Goal: Transaction & Acquisition: Purchase product/service

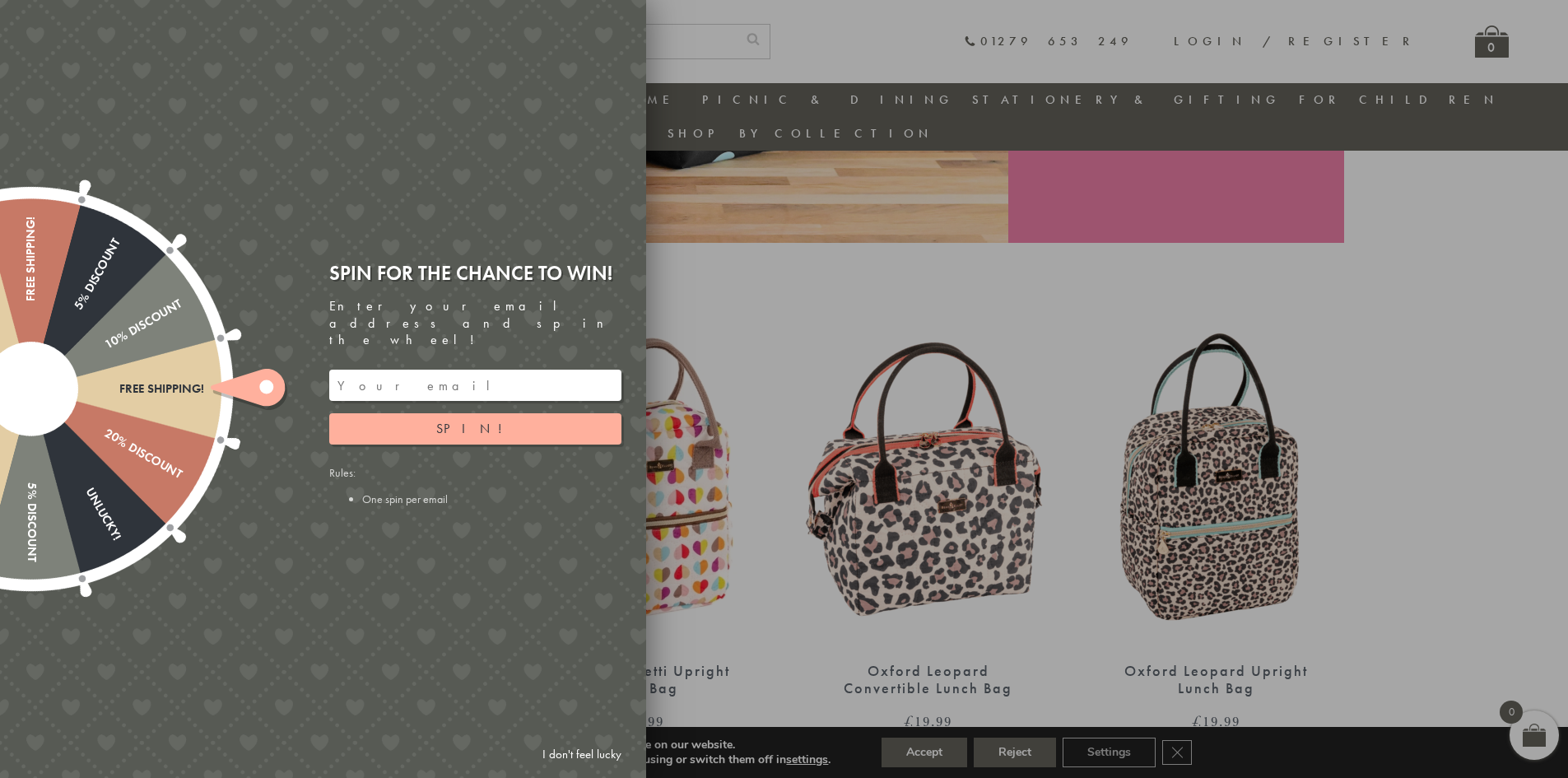
scroll to position [461, 0]
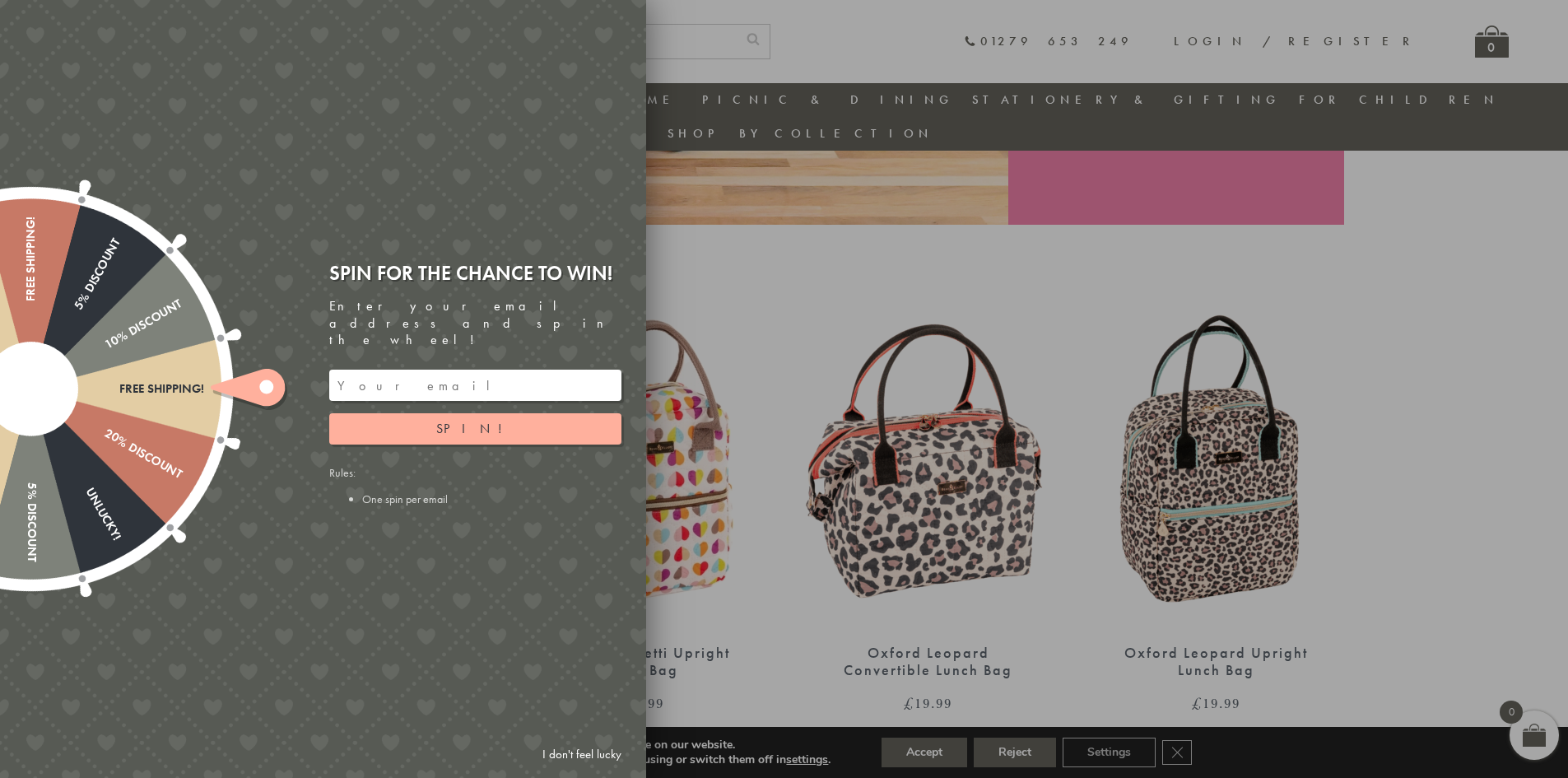
click at [730, 293] on div at bounding box center [784, 389] width 1568 height 778
click at [373, 379] on input "email" at bounding box center [475, 385] width 292 height 31
click at [408, 420] on button "Spin!" at bounding box center [475, 428] width 292 height 31
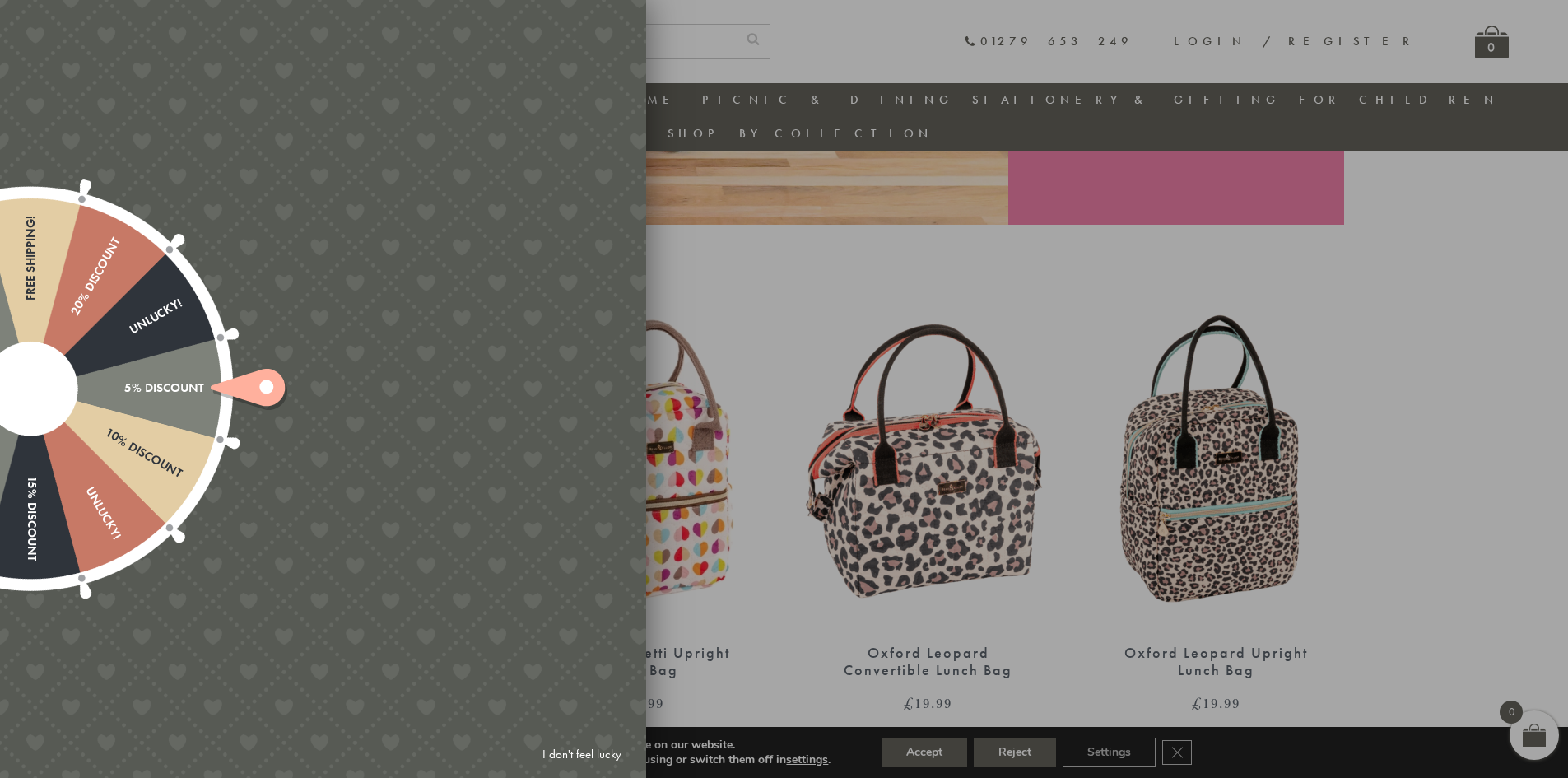
type input "886PH4TT"
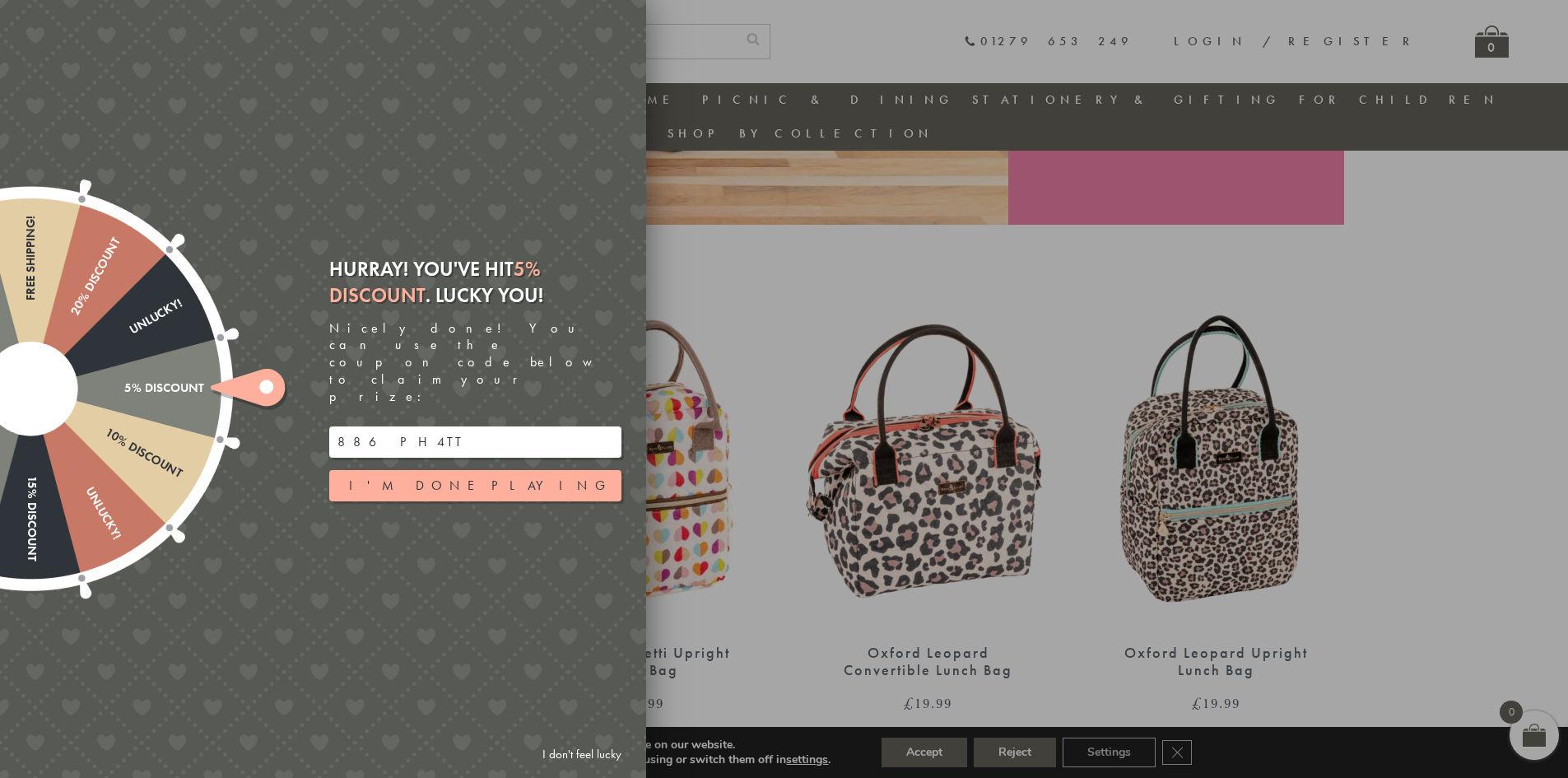
drag, startPoint x: 409, startPoint y: 413, endPoint x: 275, endPoint y: 402, distance: 134.5
click at [282, 398] on div "Free shipping! 20% Discount Unlucky! 5% Discount 10% Discount Unlucky! 15% Disc…" at bounding box center [231, 389] width 832 height 778
click at [983, 524] on div at bounding box center [784, 389] width 1568 height 778
click at [470, 471] on button "I'm done playing" at bounding box center [475, 486] width 292 height 31
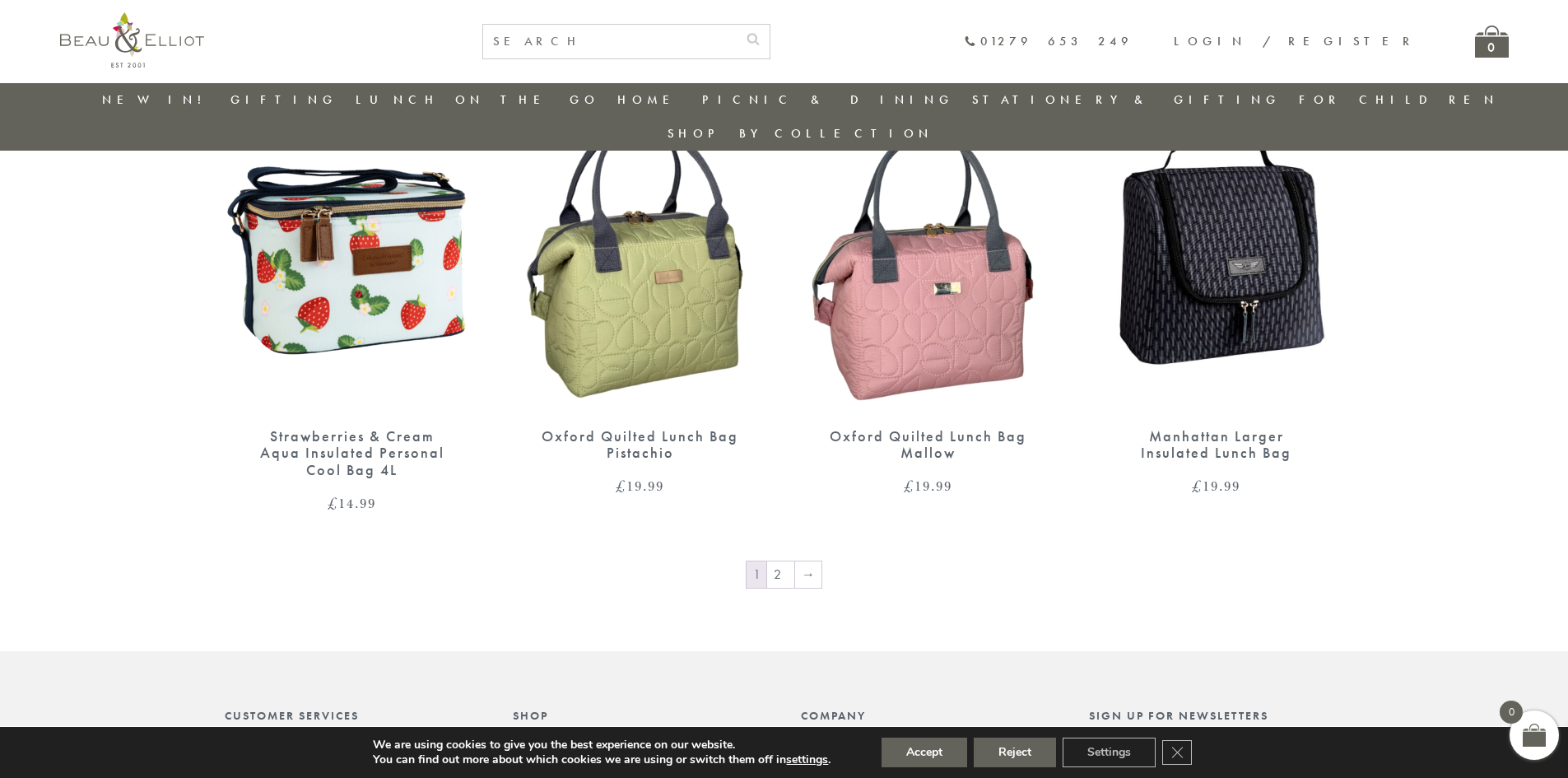
scroll to position [2618, 0]
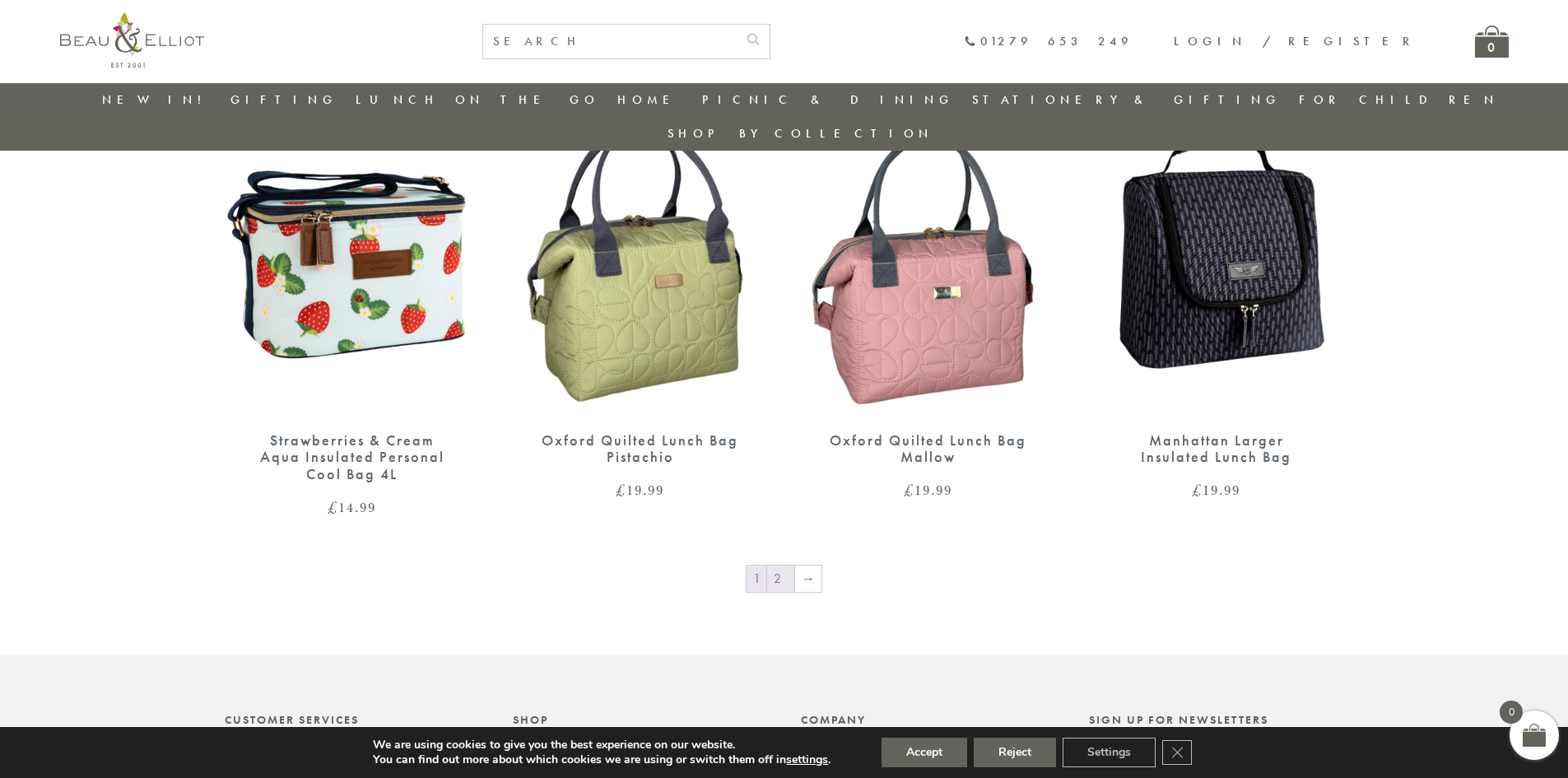
click at [777, 566] on link "2" at bounding box center [781, 579] width 27 height 26
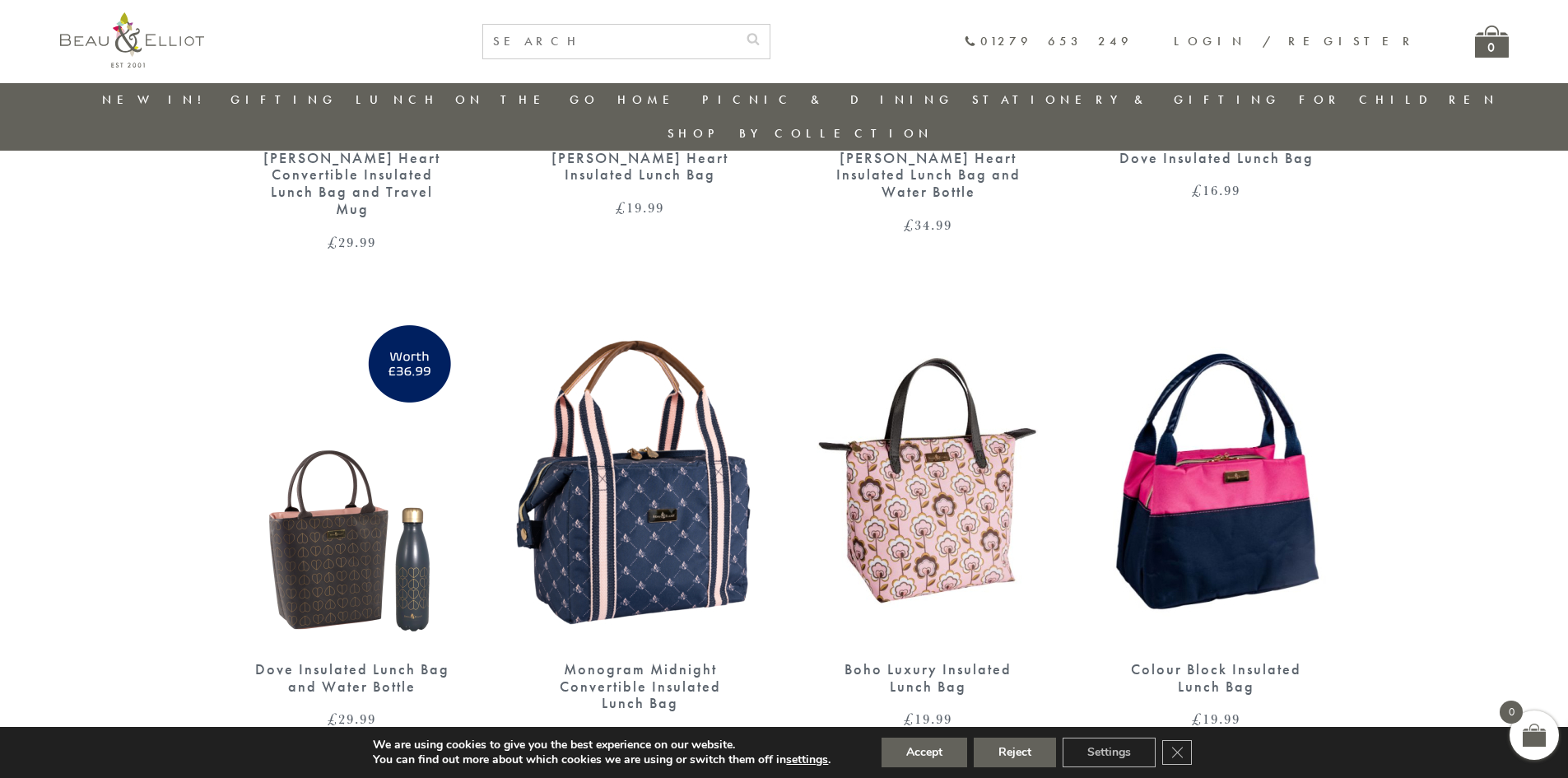
scroll to position [1448, 0]
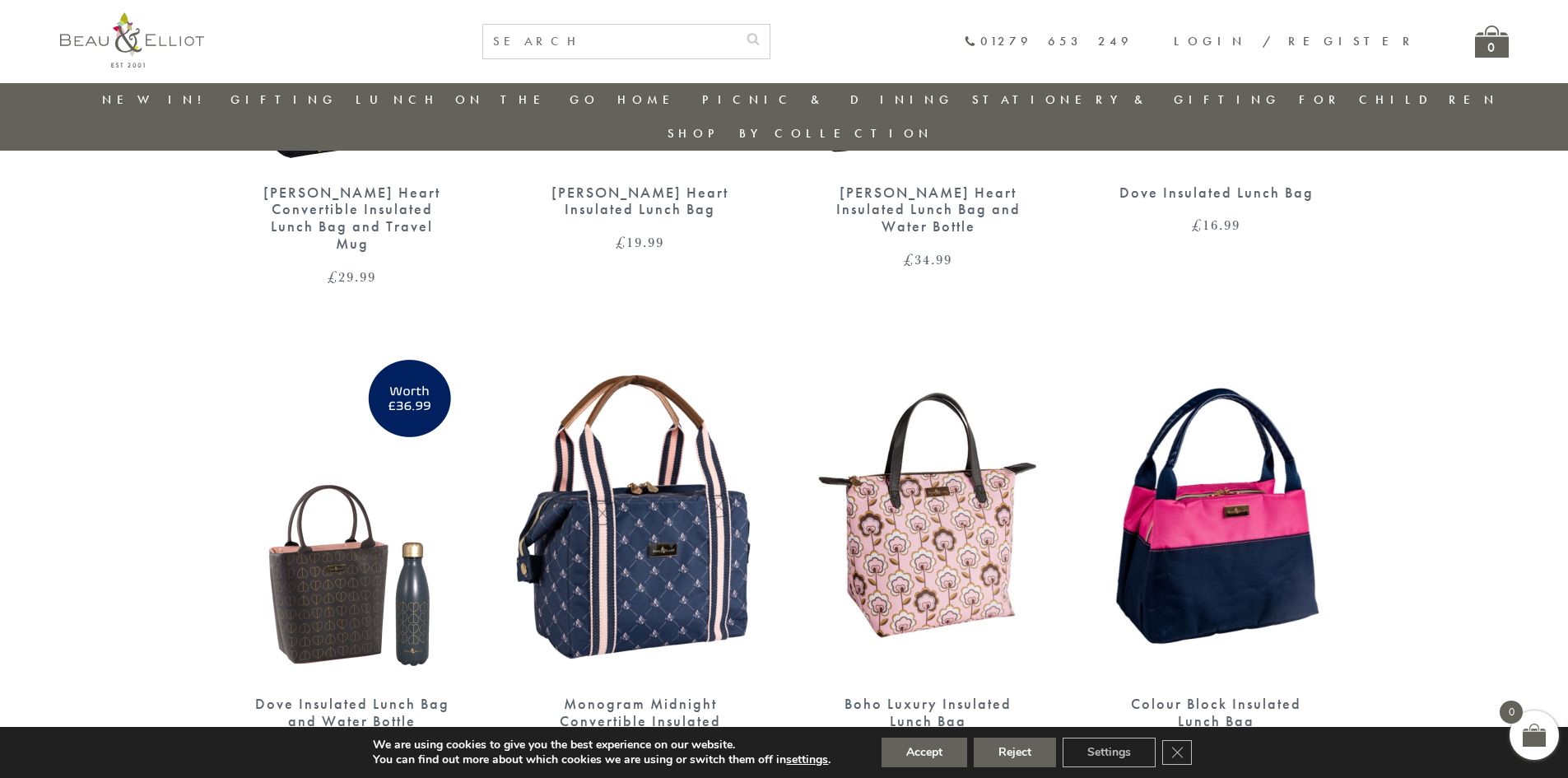
click at [1203, 516] on img at bounding box center [1216, 514] width 256 height 329
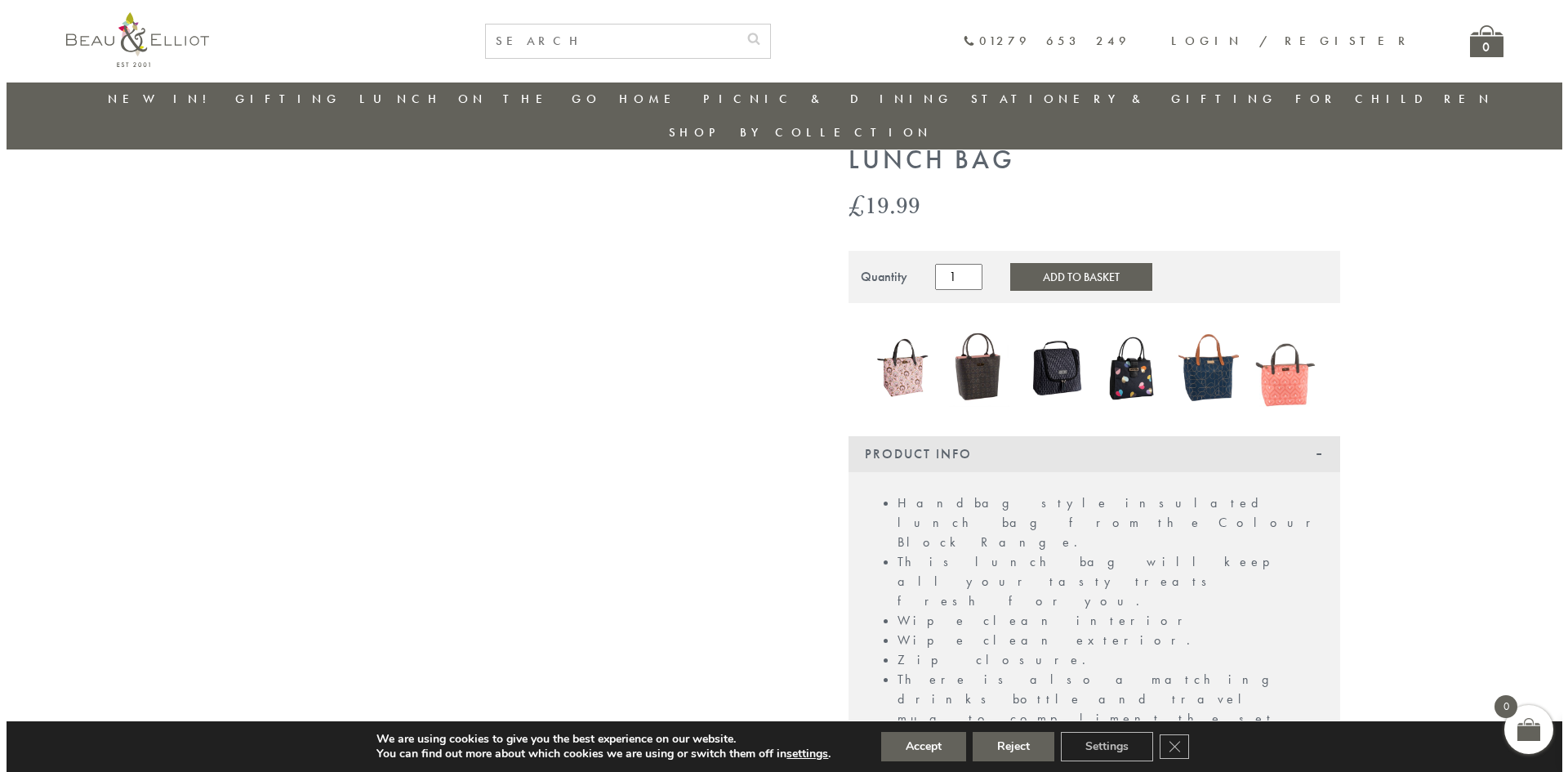
scroll to position [48, 0]
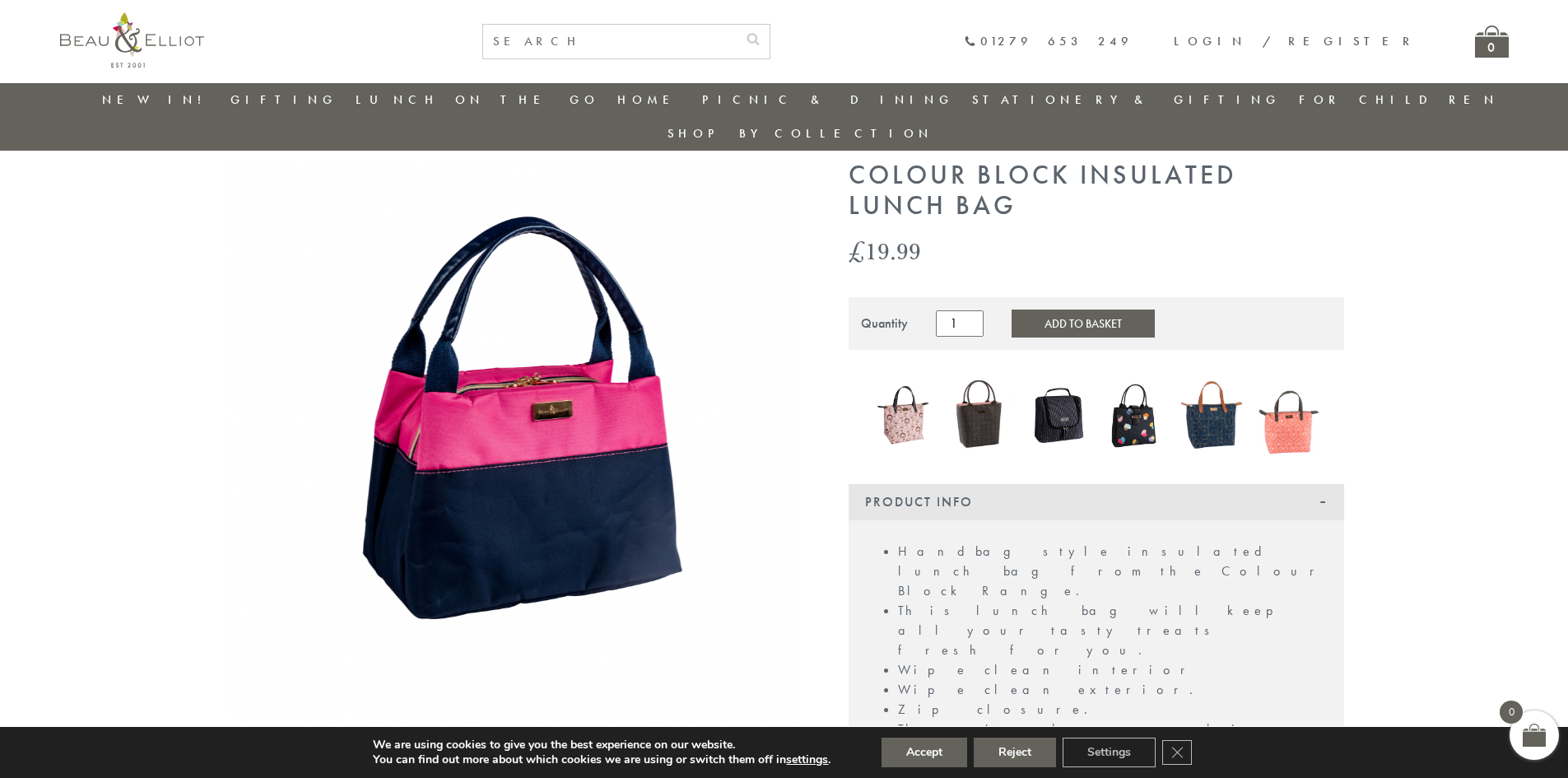
click at [568, 489] on img at bounding box center [512, 448] width 576 height 576
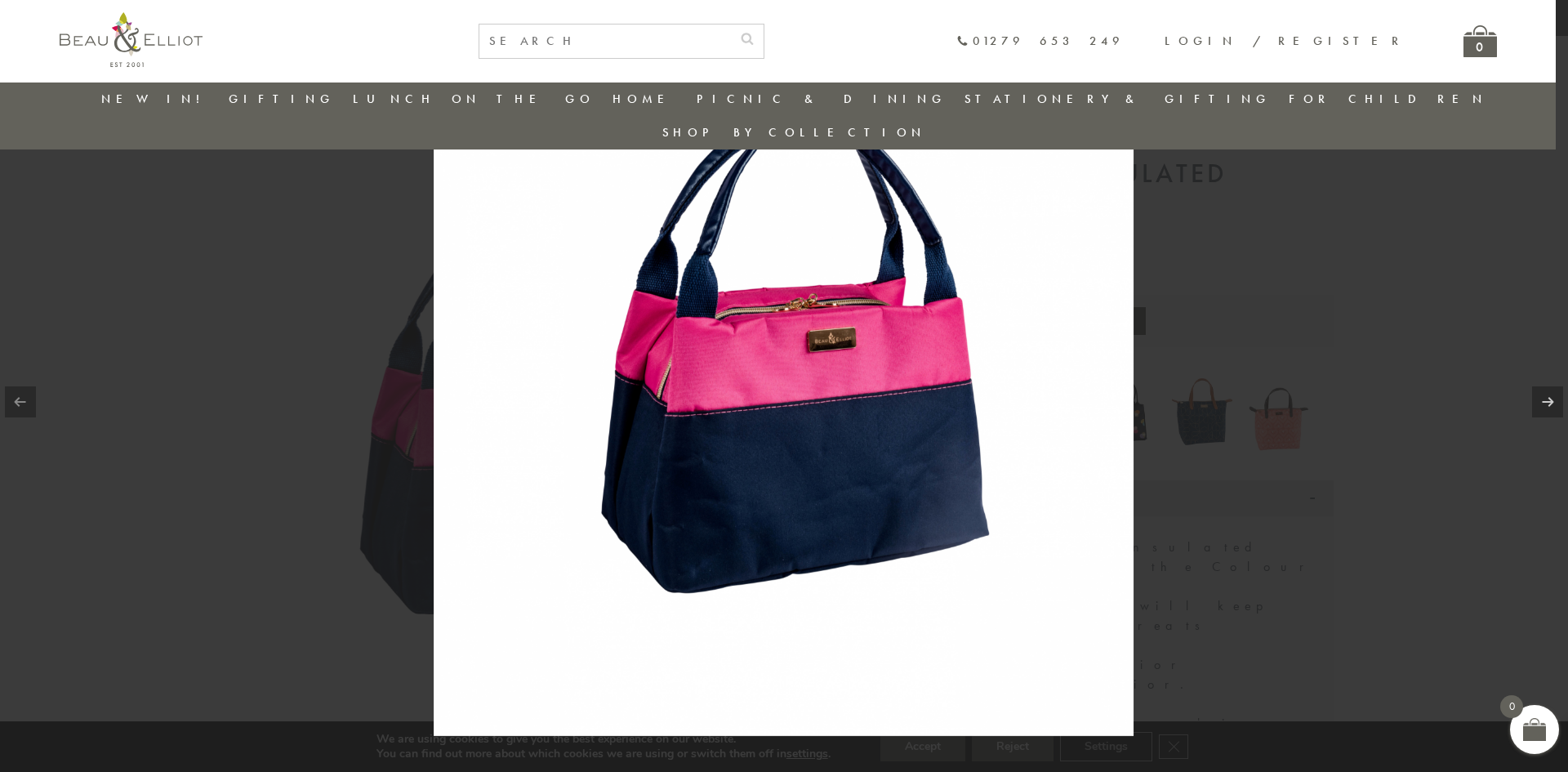
click at [772, 438] on img at bounding box center [784, 386] width 700 height 700
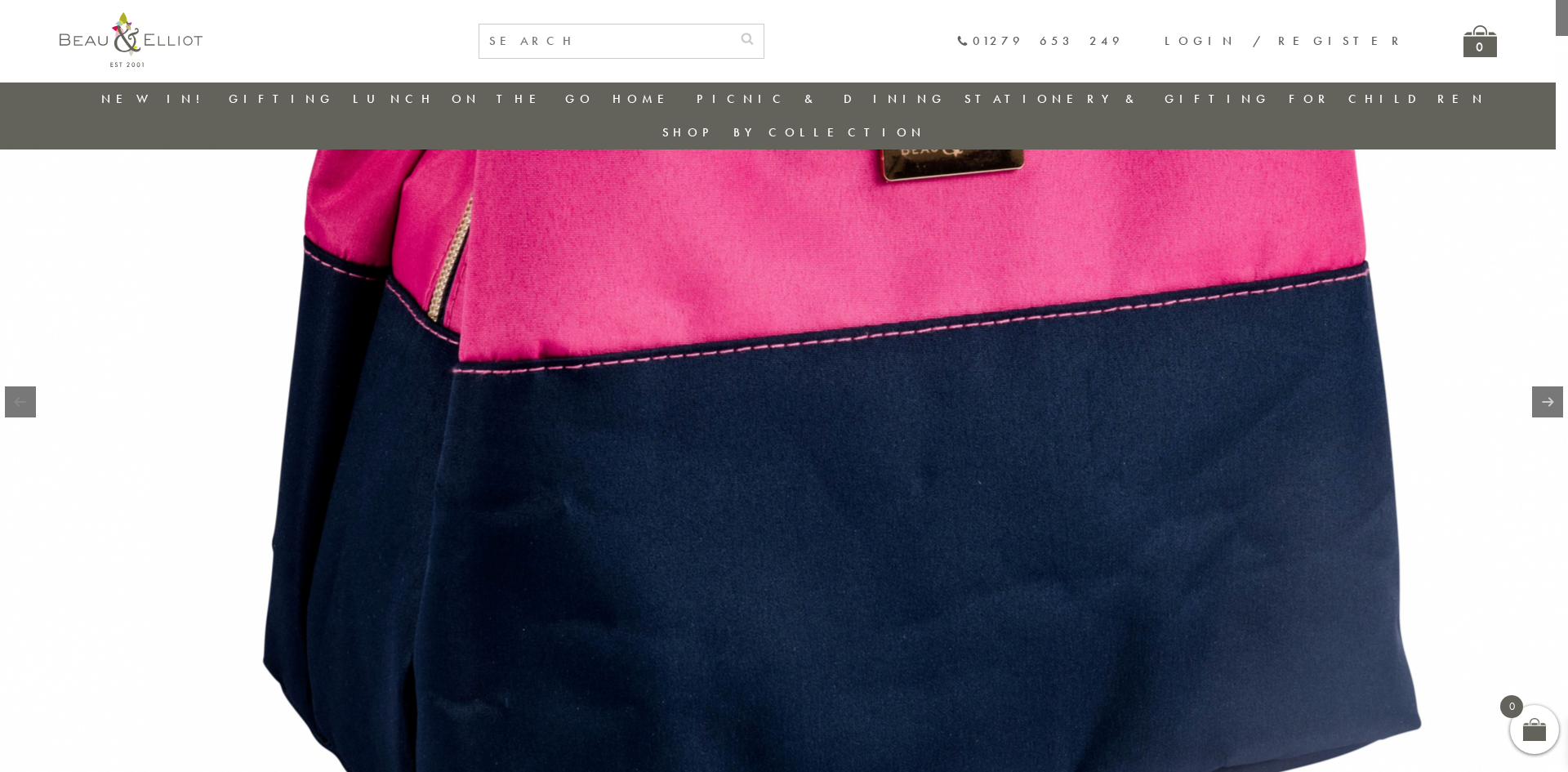
click at [588, 456] on img at bounding box center [806, 283] width 2091 height 2091
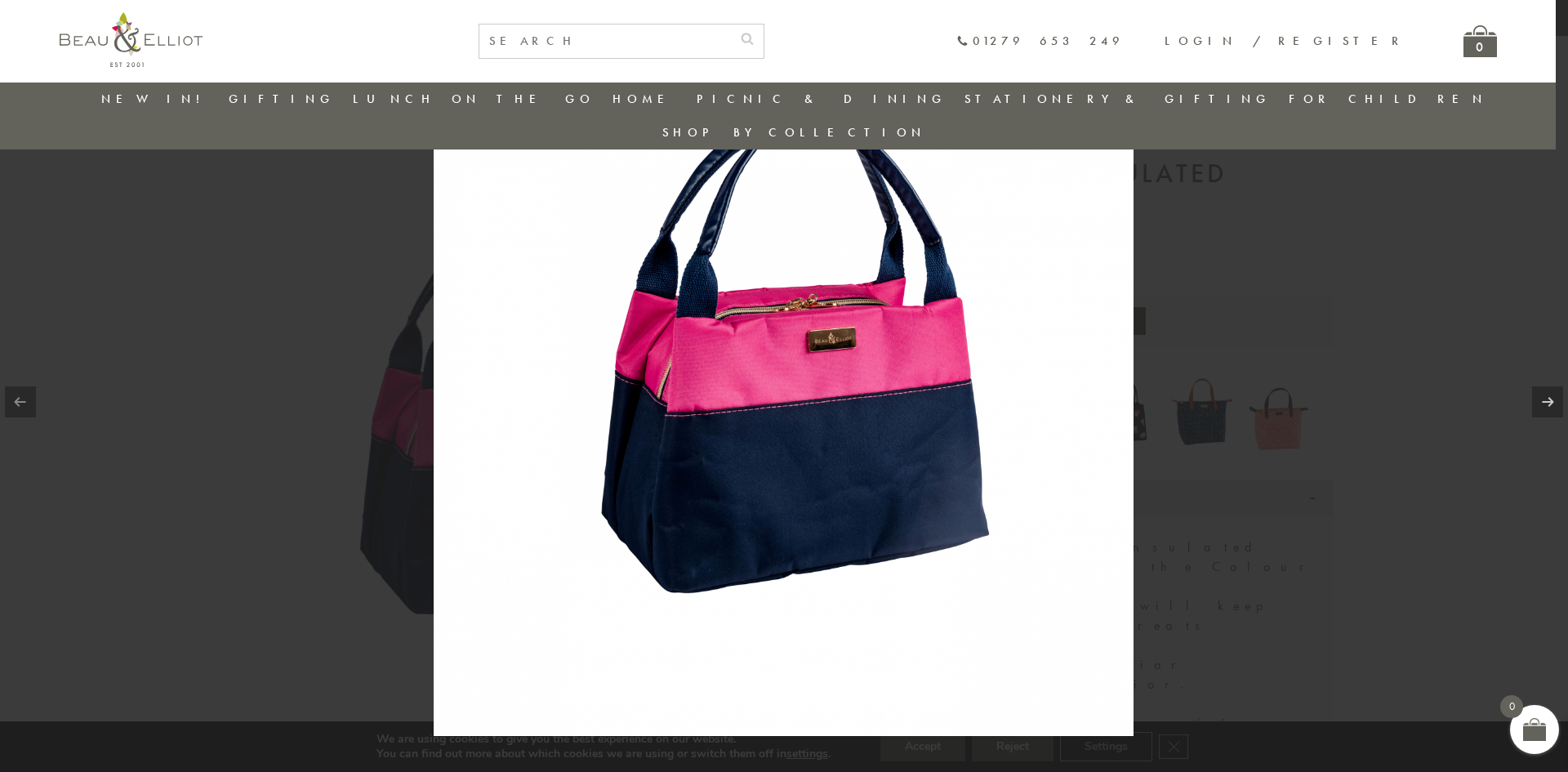
click at [588, 456] on img at bounding box center [784, 386] width 700 height 700
click at [636, 176] on img at bounding box center [784, 386] width 700 height 700
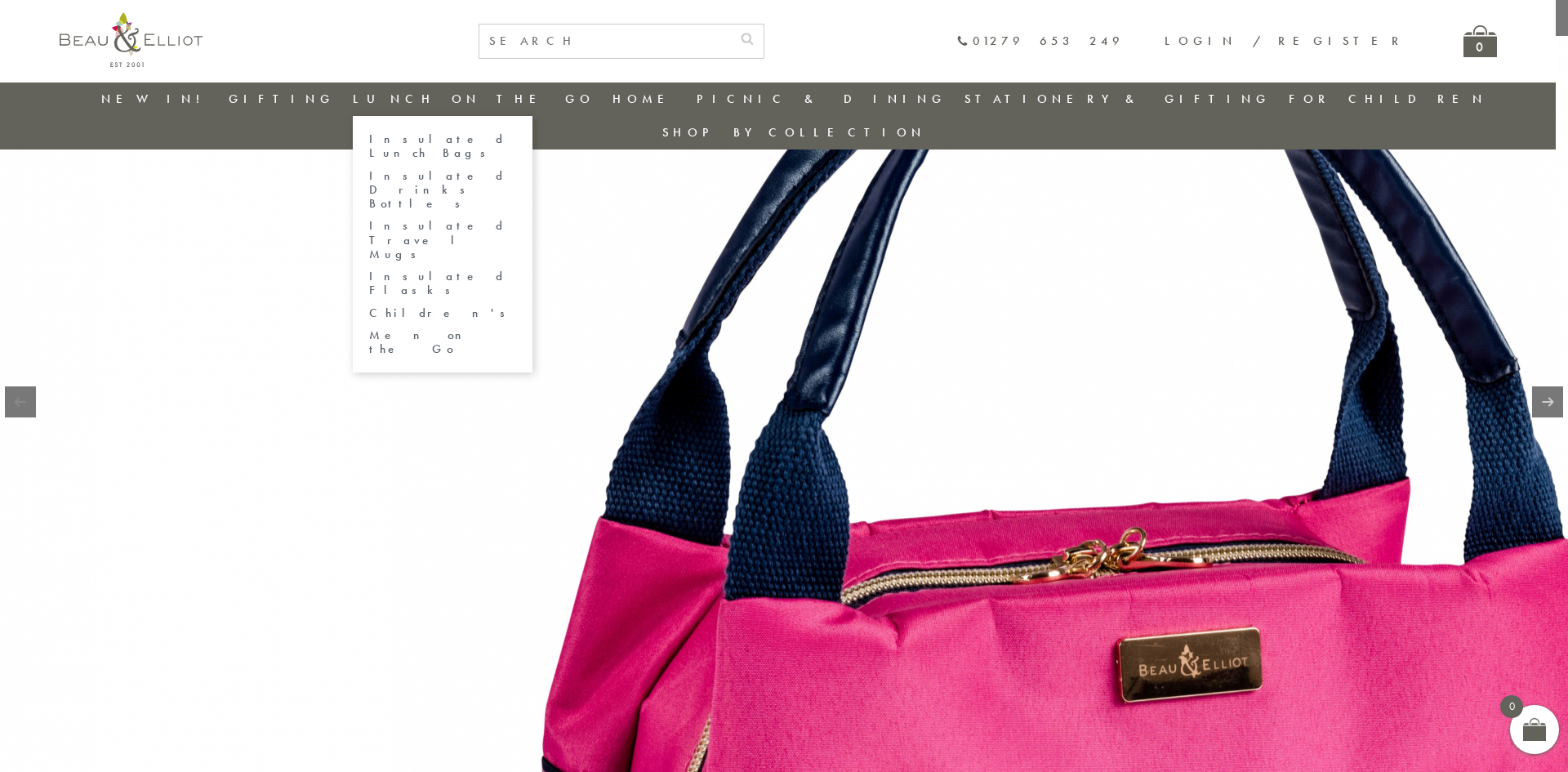
click at [474, 106] on link "Lunch On The Go" at bounding box center [473, 98] width 241 height 16
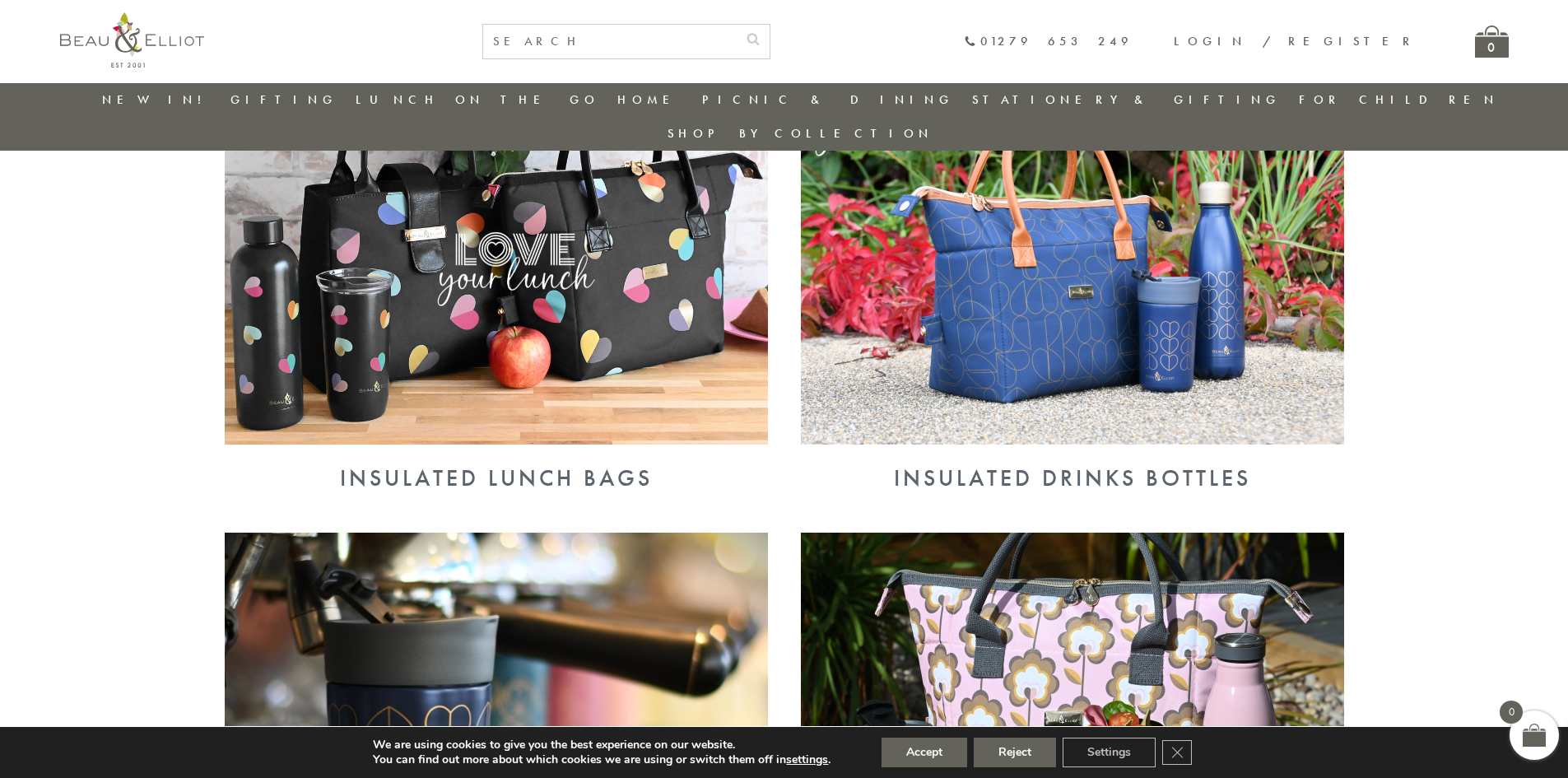
scroll to position [624, 0]
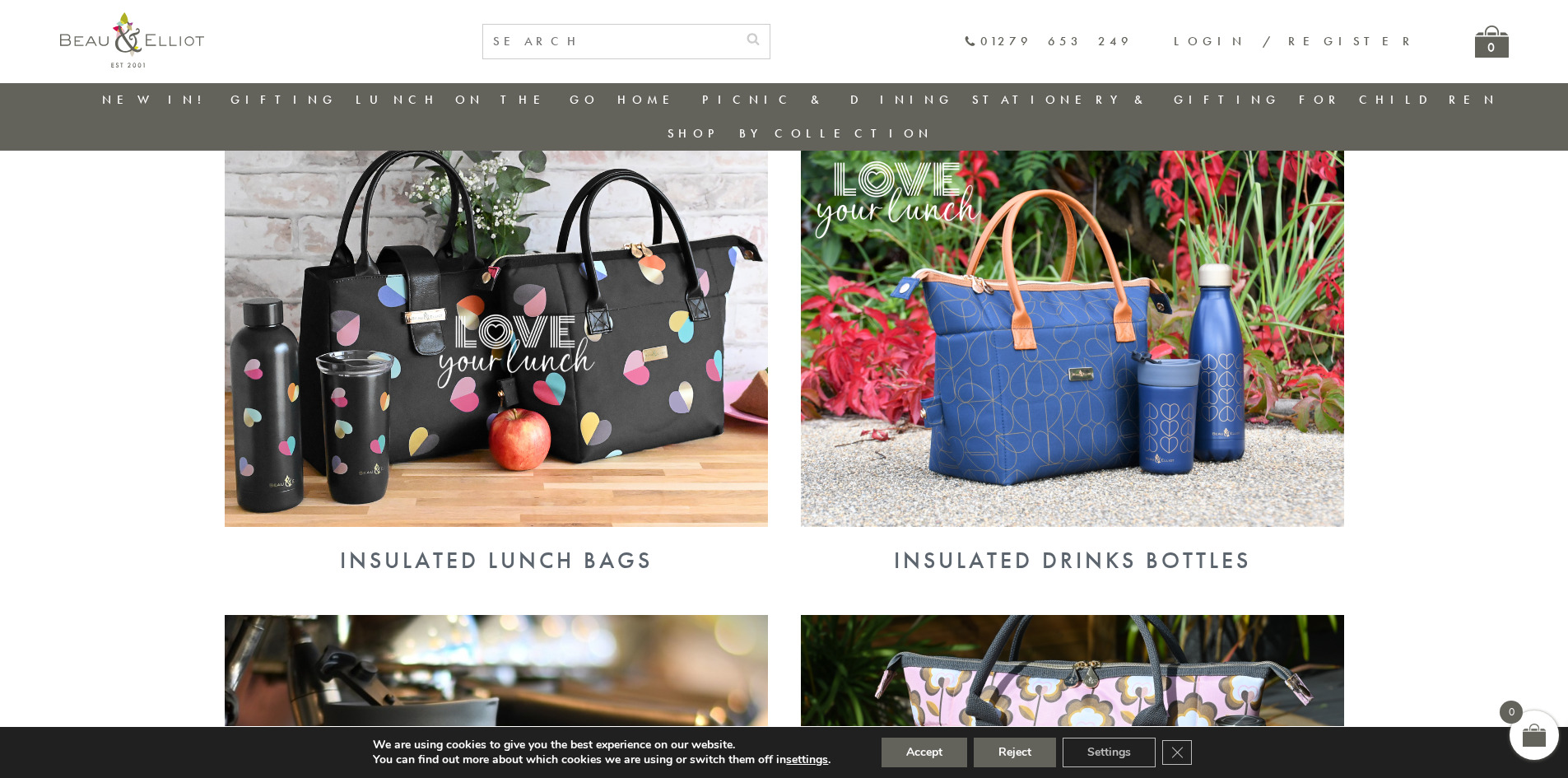
click at [543, 292] on img at bounding box center [496, 329] width 543 height 395
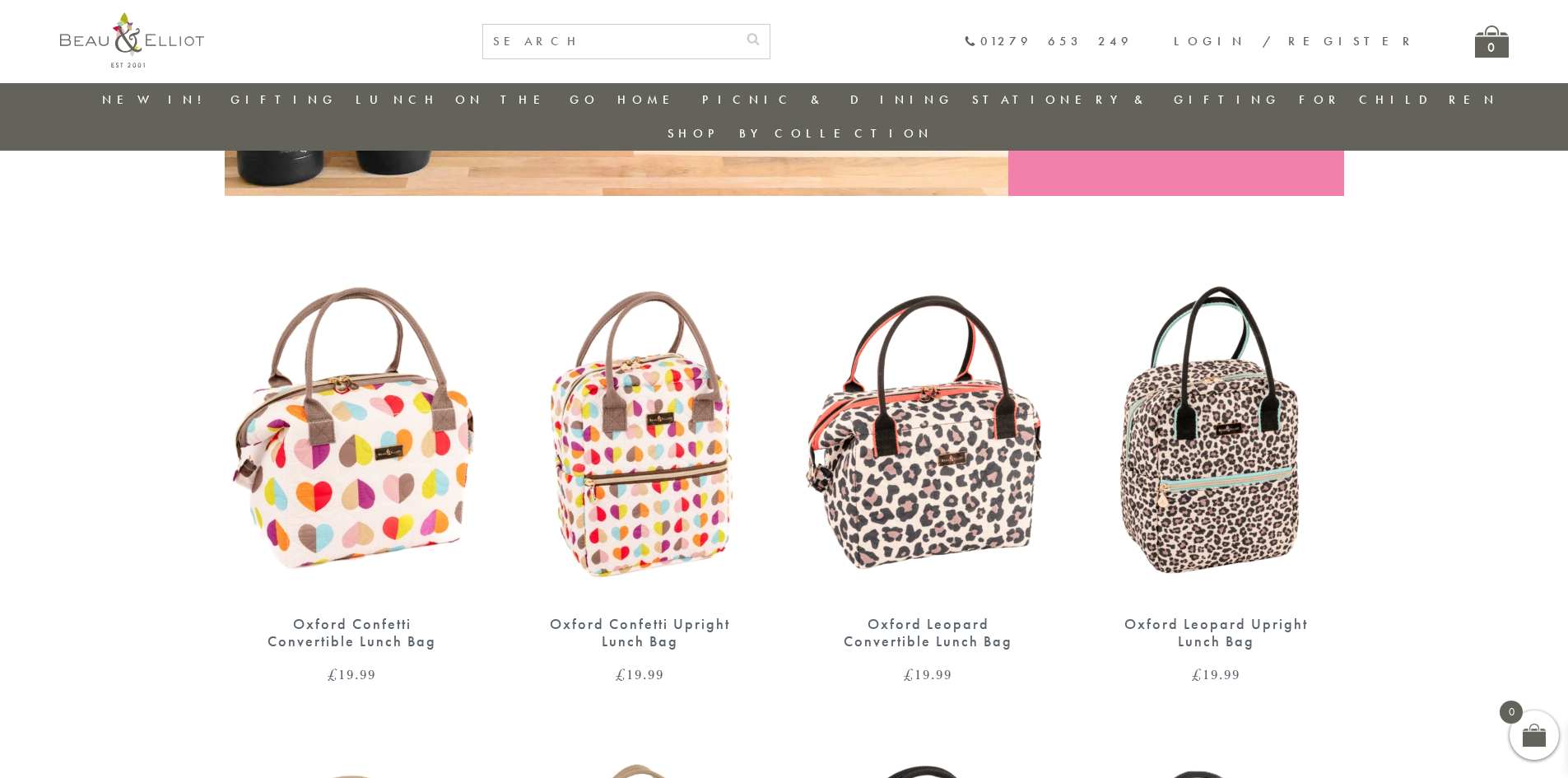
scroll to position [541, 0]
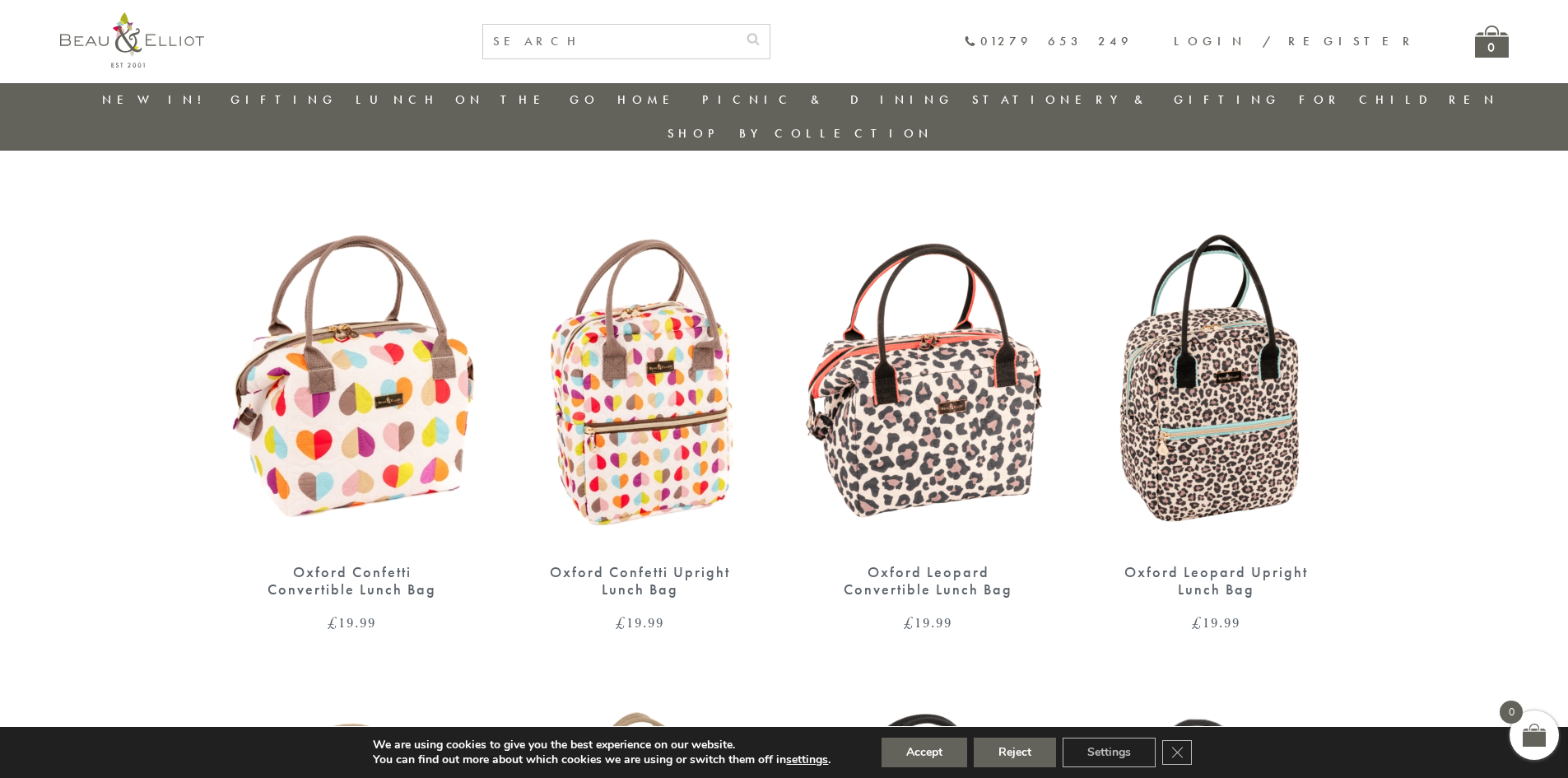
click at [1221, 383] on img at bounding box center [1216, 382] width 256 height 329
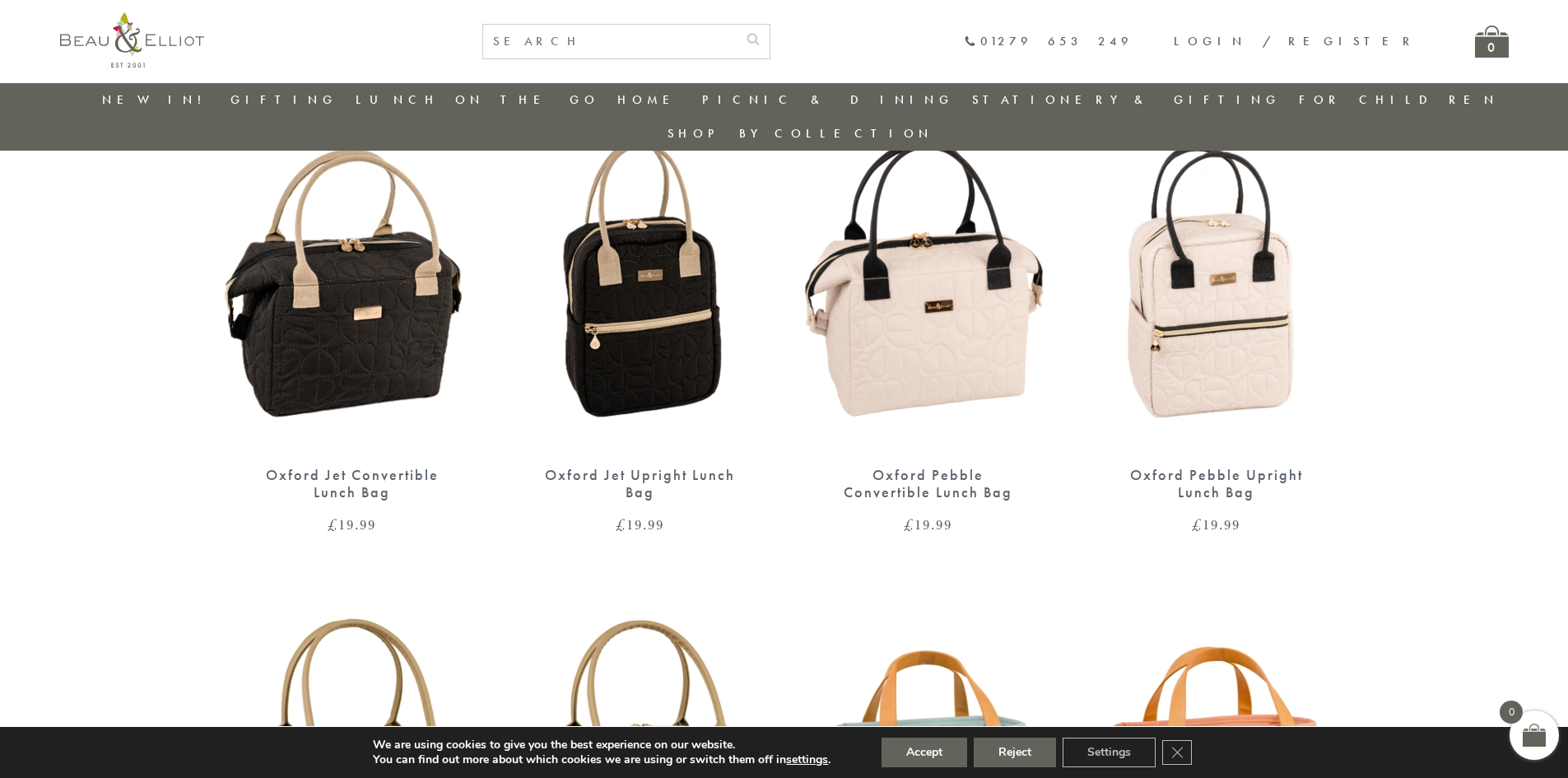
scroll to position [1118, 0]
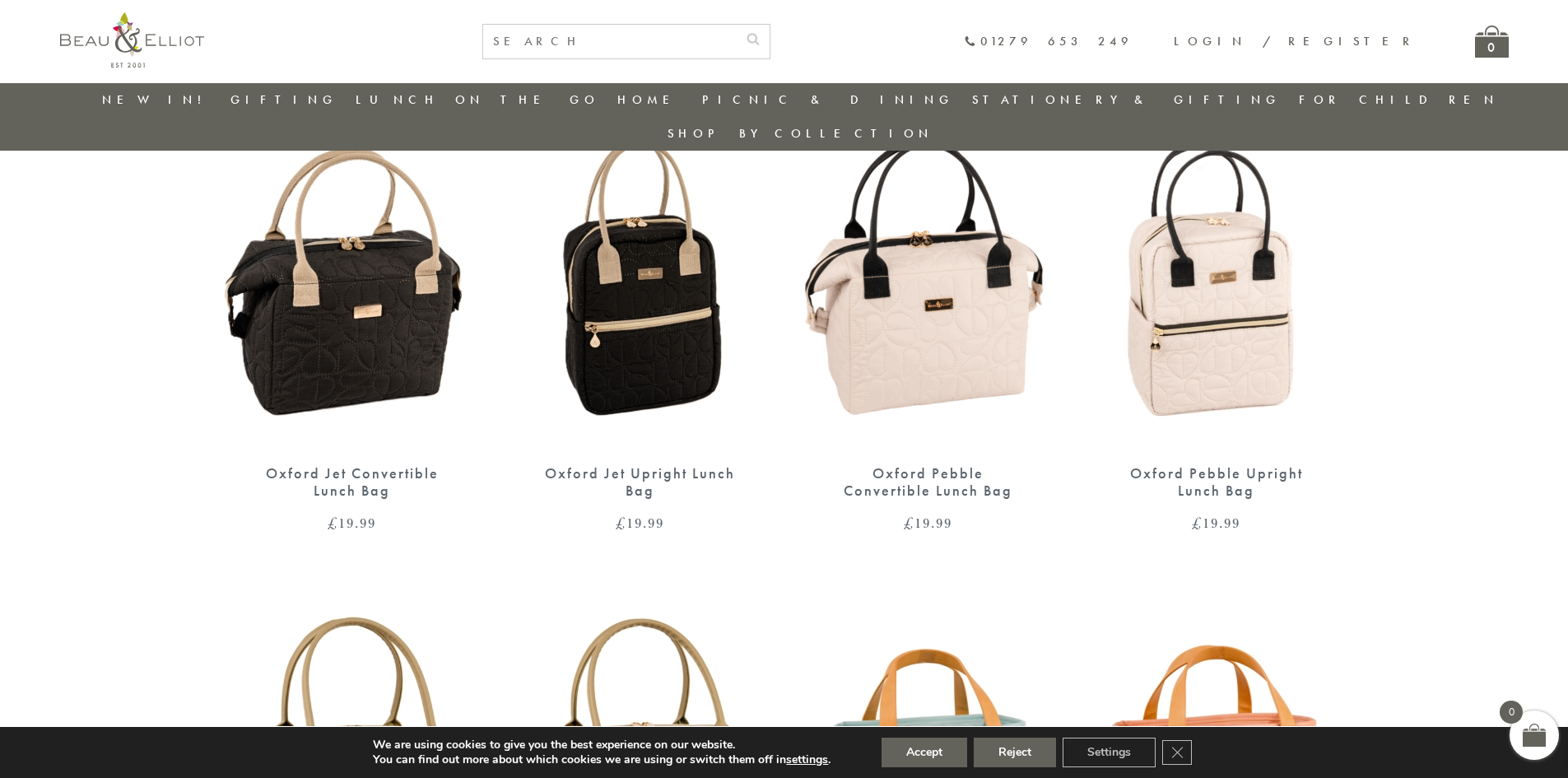
click at [649, 318] on img at bounding box center [640, 284] width 256 height 329
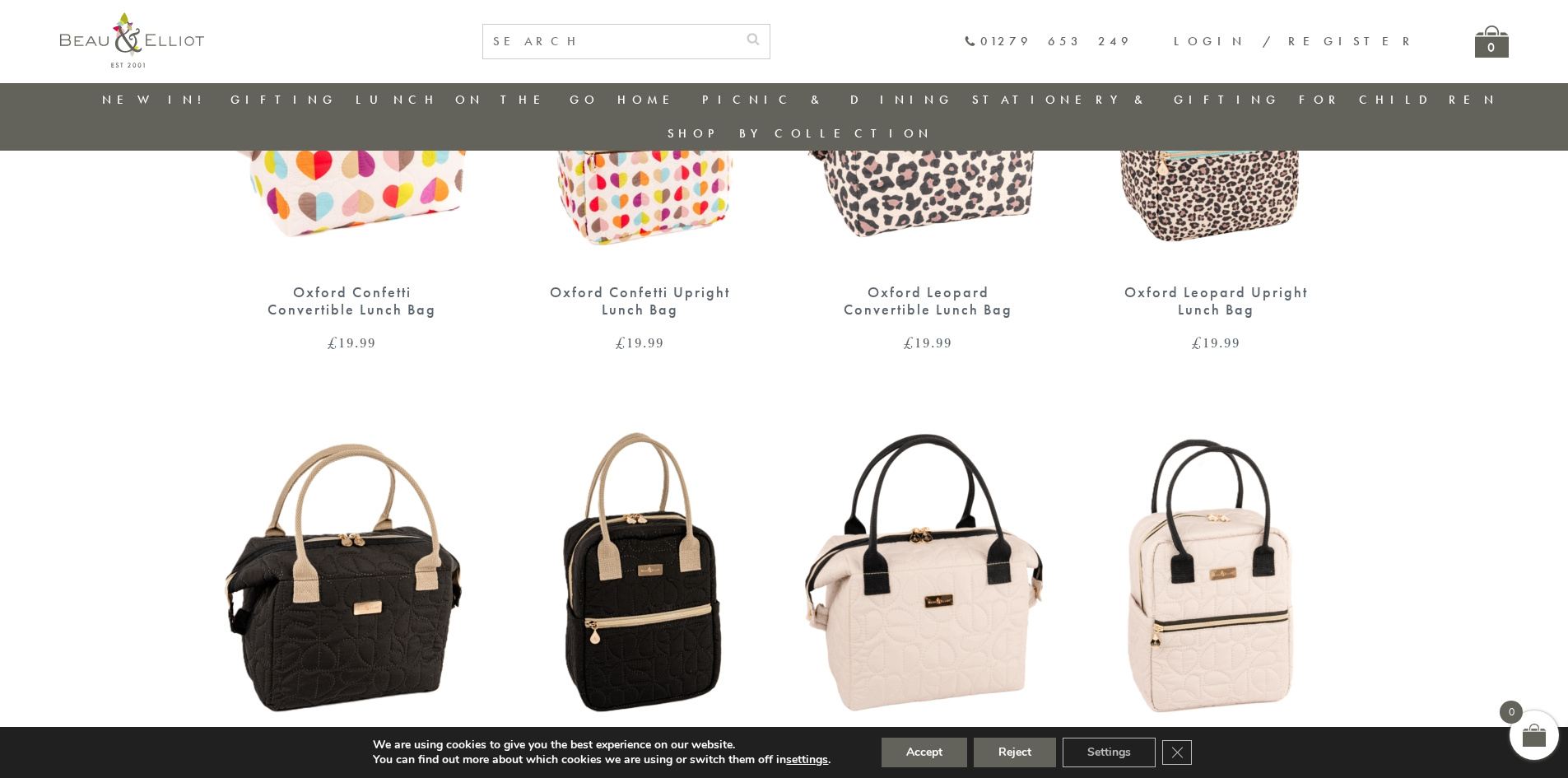
scroll to position [754, 0]
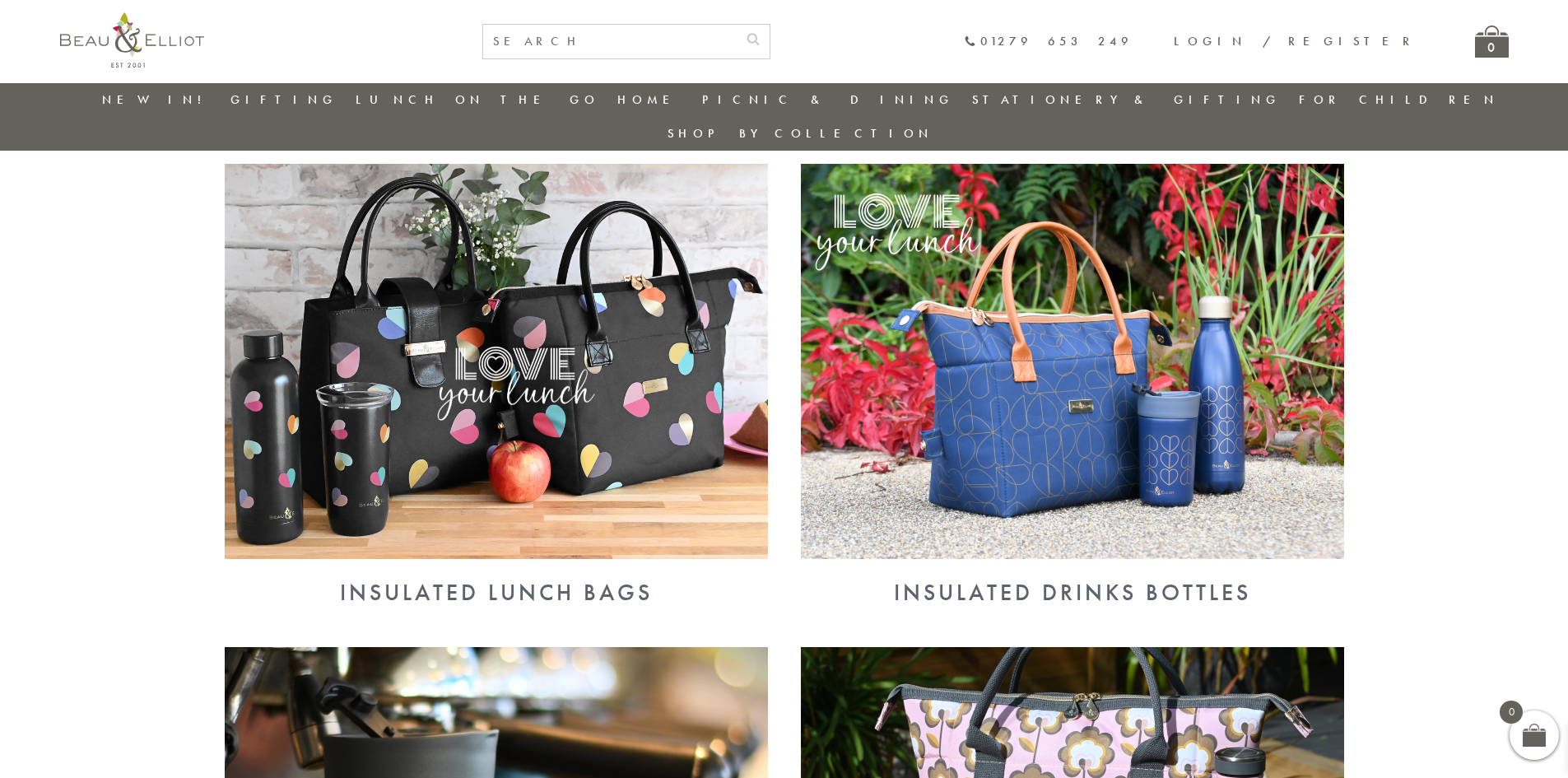
scroll to position [589, 0]
